Goal: Information Seeking & Learning: Learn about a topic

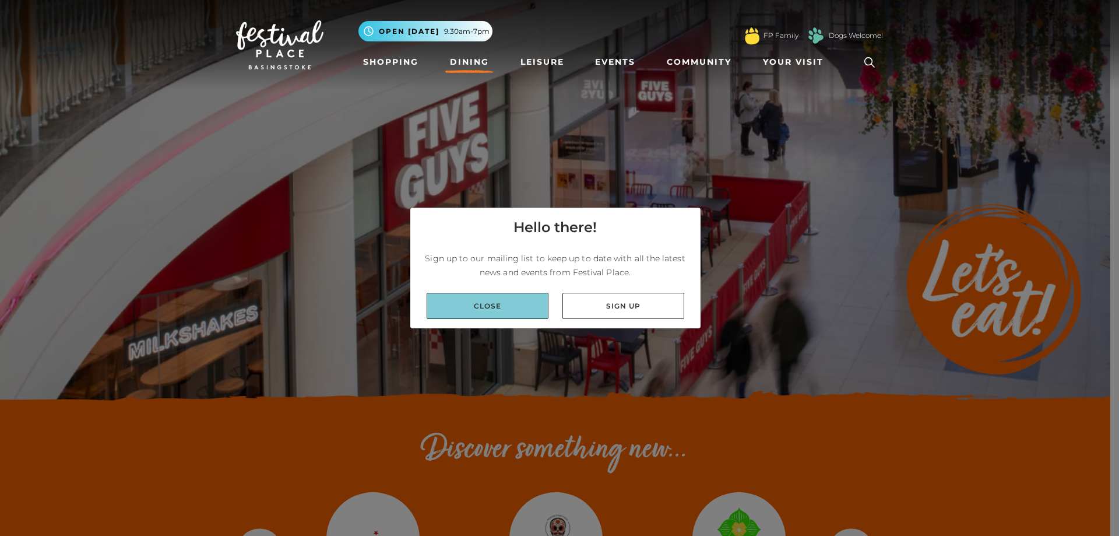
click at [490, 307] on link "Close" at bounding box center [488, 306] width 122 height 26
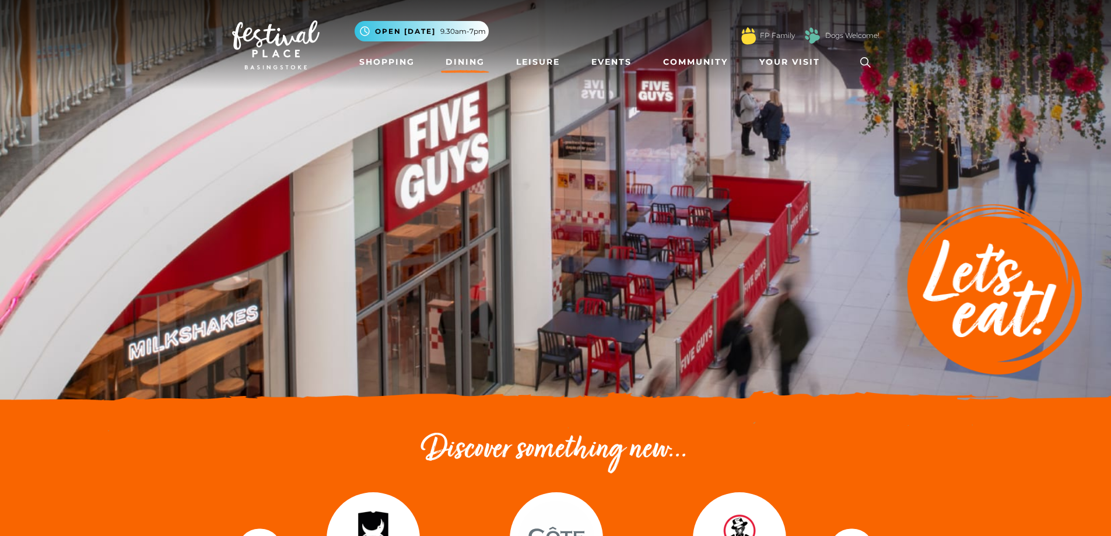
click at [466, 59] on link "Dining" at bounding box center [465, 62] width 48 height 22
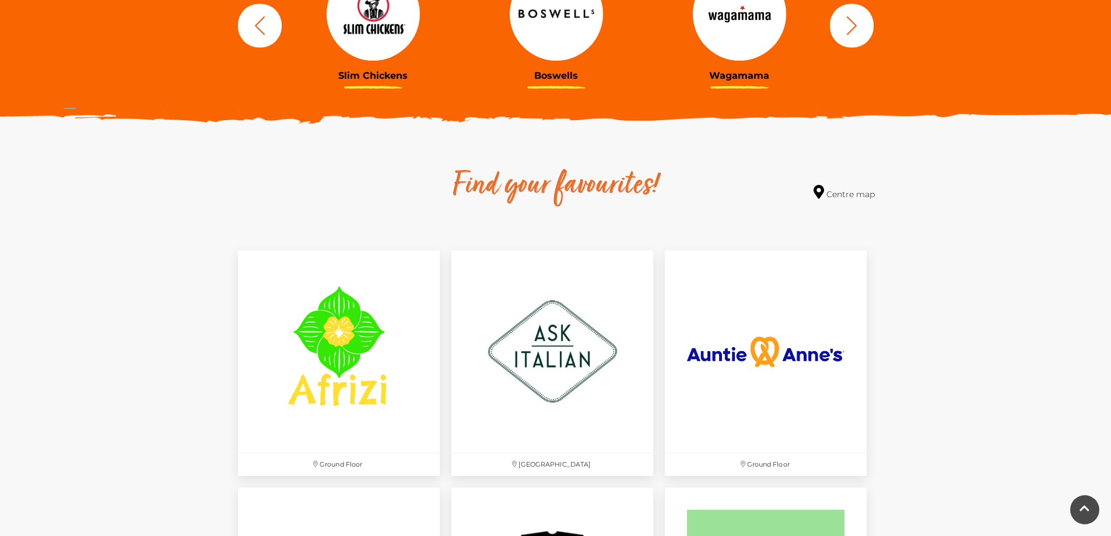
scroll to position [641, 0]
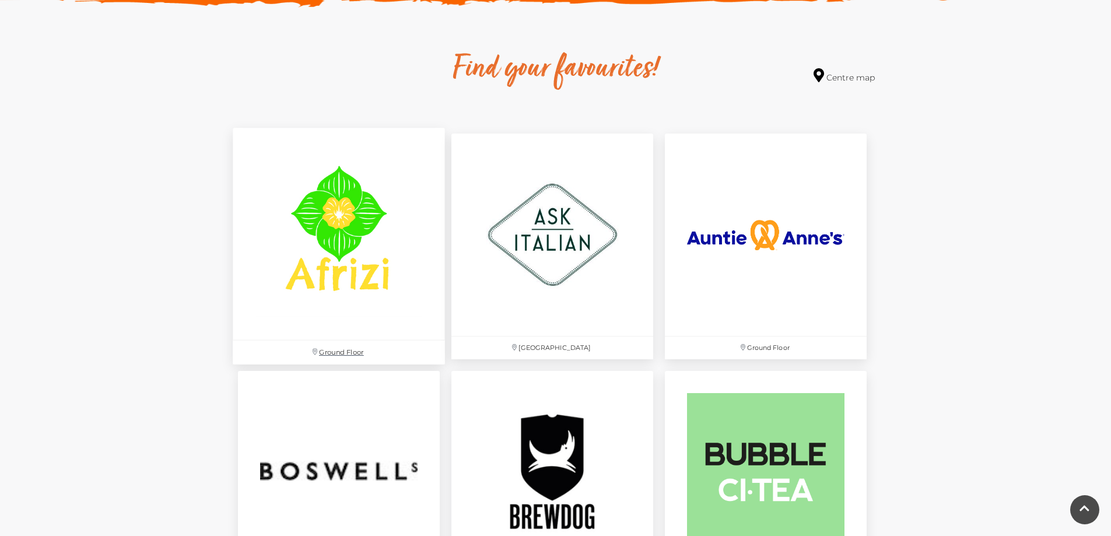
click at [345, 234] on img at bounding box center [339, 234] width 212 height 212
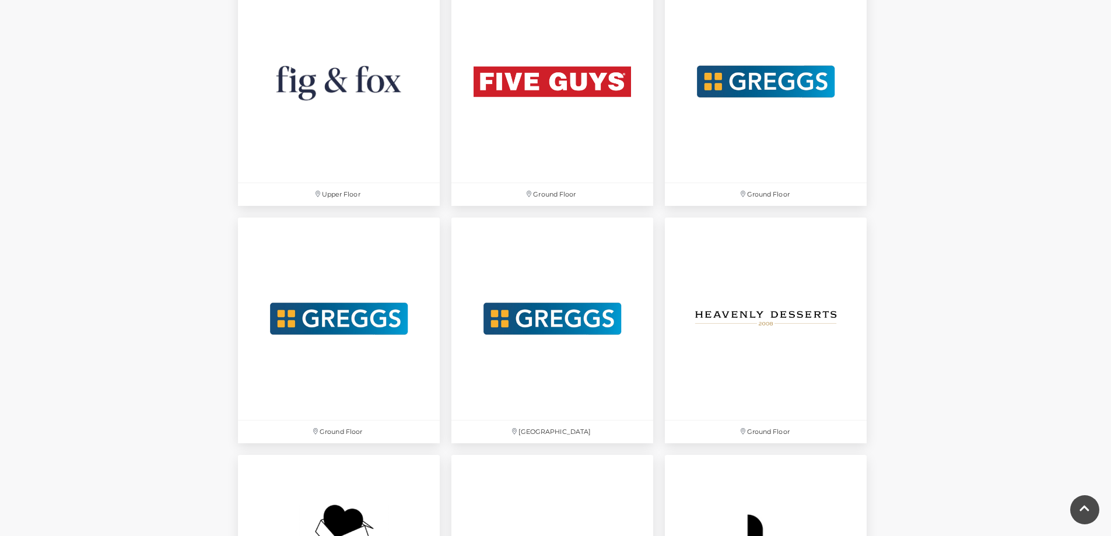
scroll to position [2332, 0]
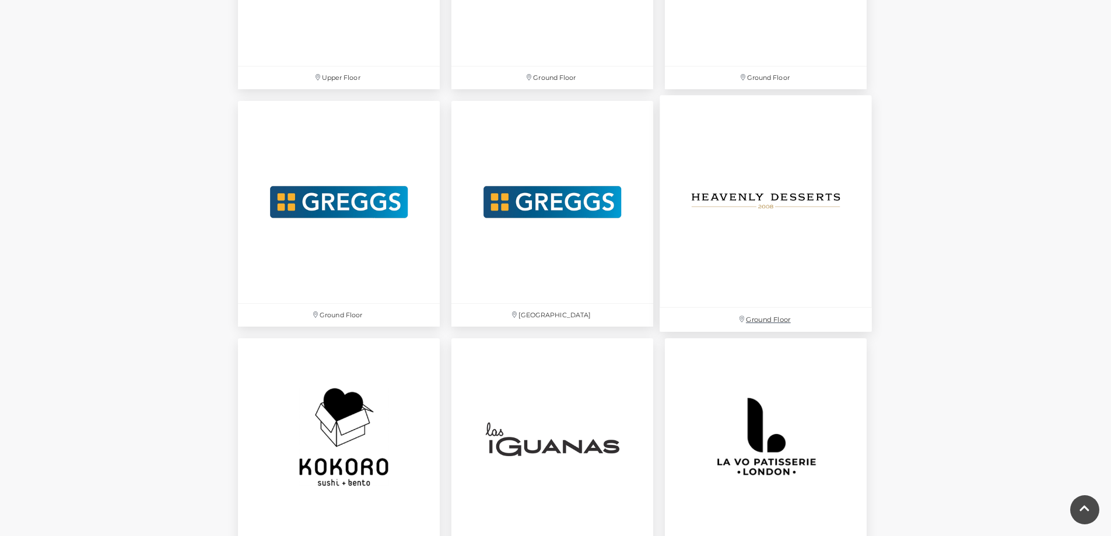
click at [774, 201] on img at bounding box center [765, 202] width 212 height 212
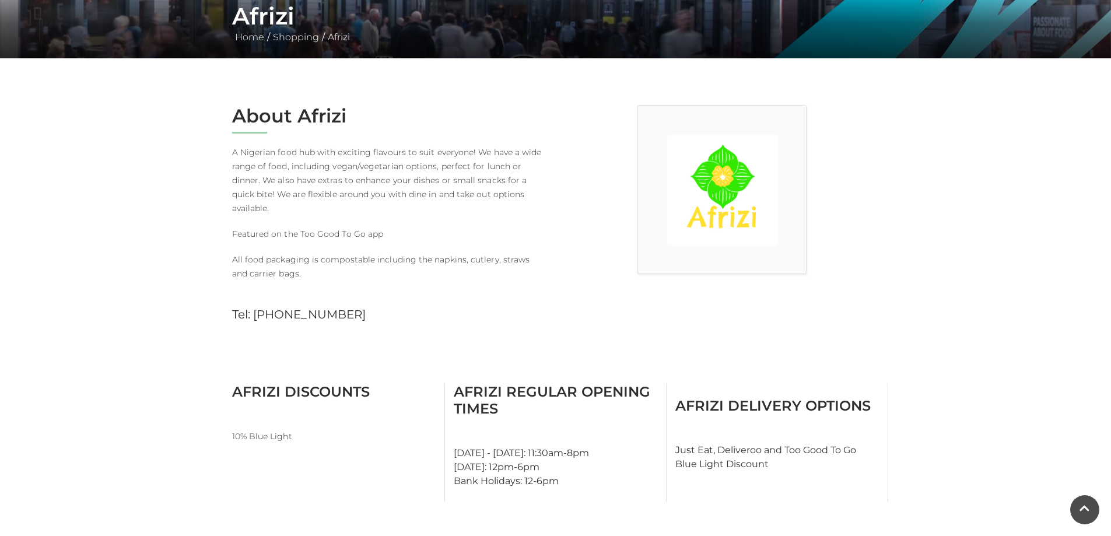
scroll to position [291, 0]
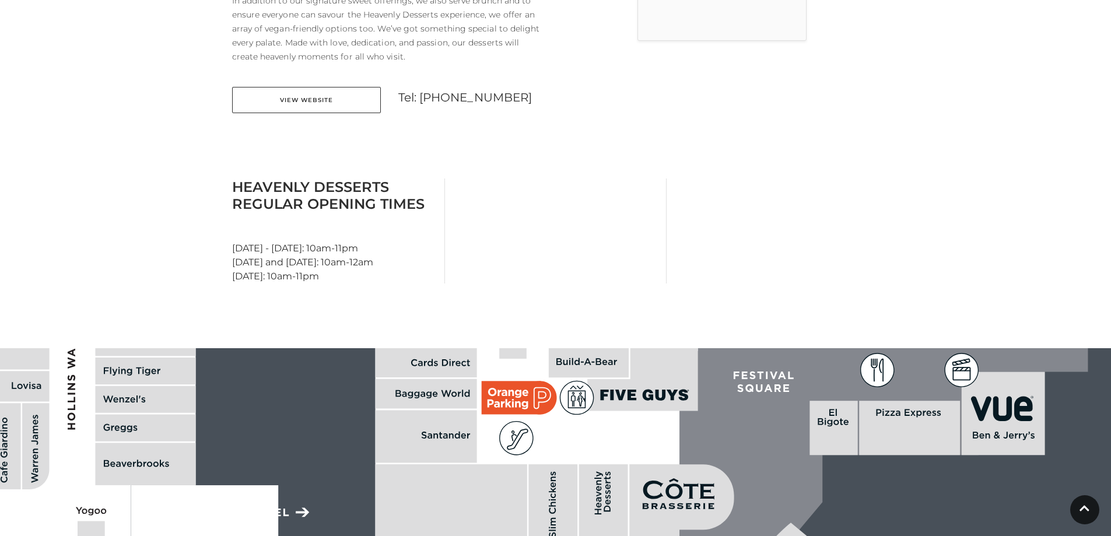
scroll to position [408, 0]
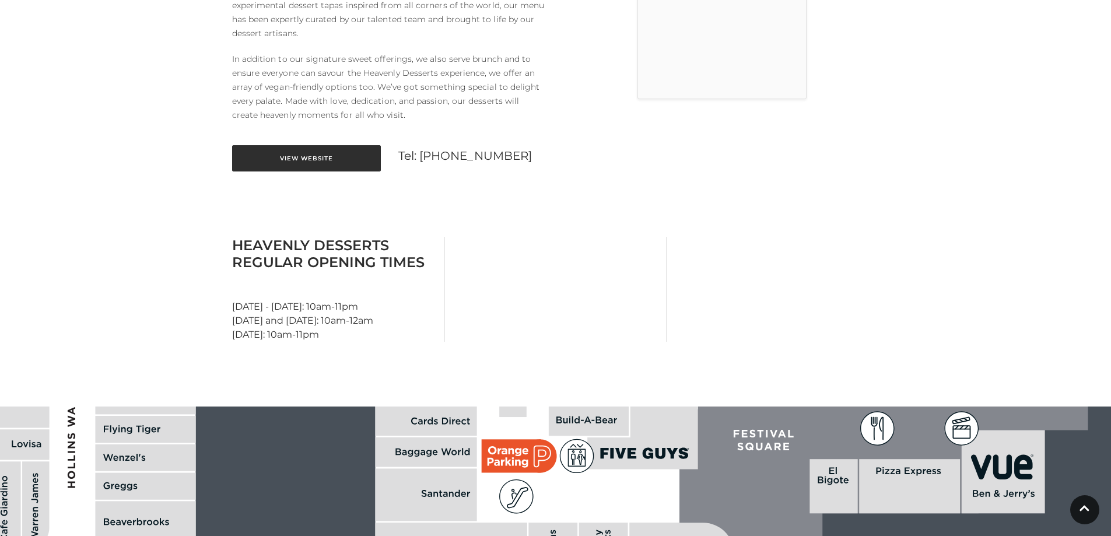
click at [312, 161] on link "View Website" at bounding box center [306, 158] width 149 height 26
